Goal: Task Accomplishment & Management: Manage account settings

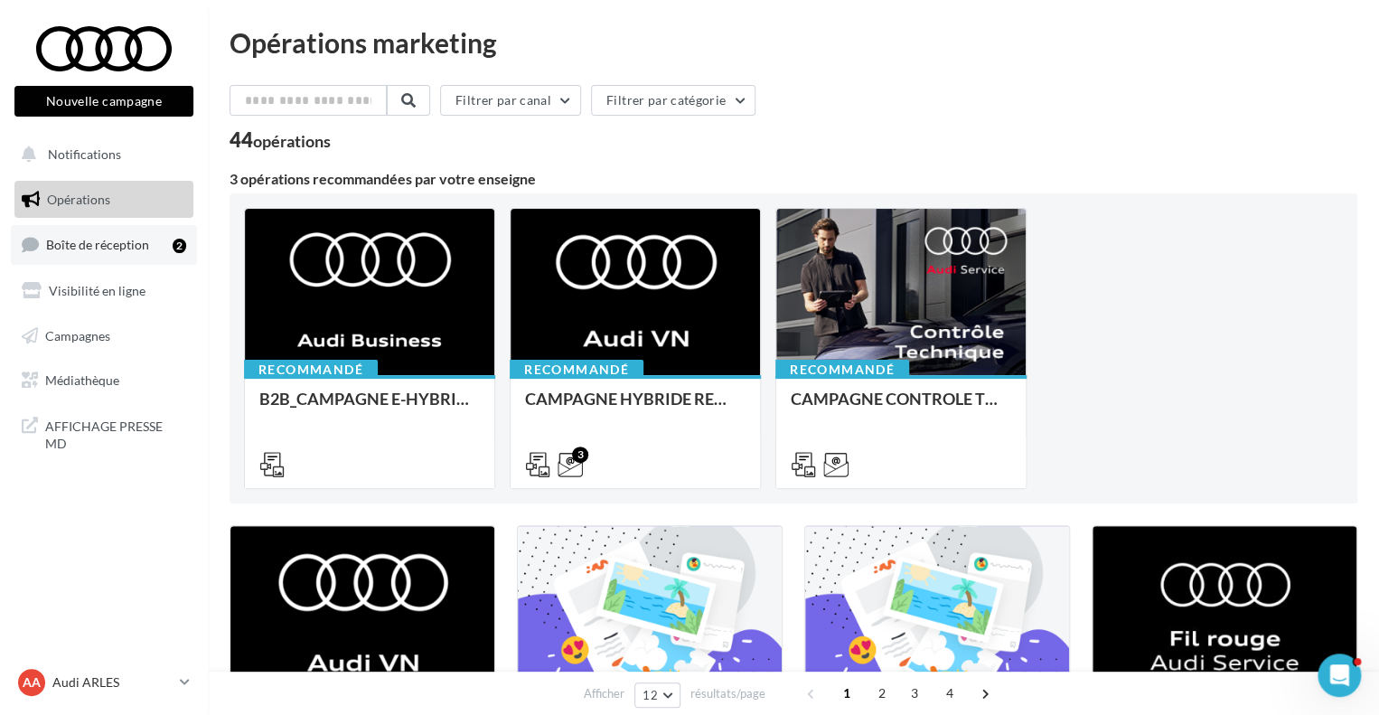
click at [138, 259] on link "Boîte de réception 2" at bounding box center [104, 244] width 186 height 39
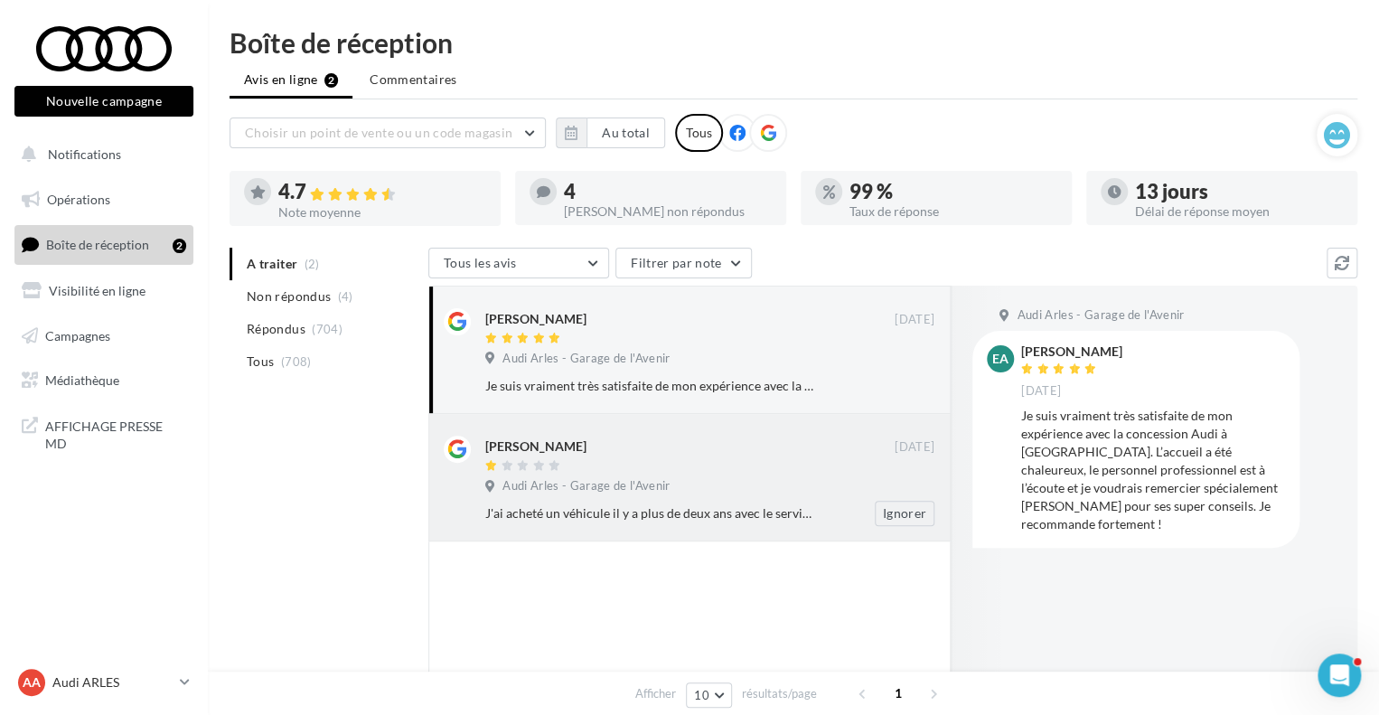
click at [764, 508] on div "J'ai acheté un véhicule il y a plus de deux ans avec le service commercial exce…" at bounding box center [651, 513] width 332 height 18
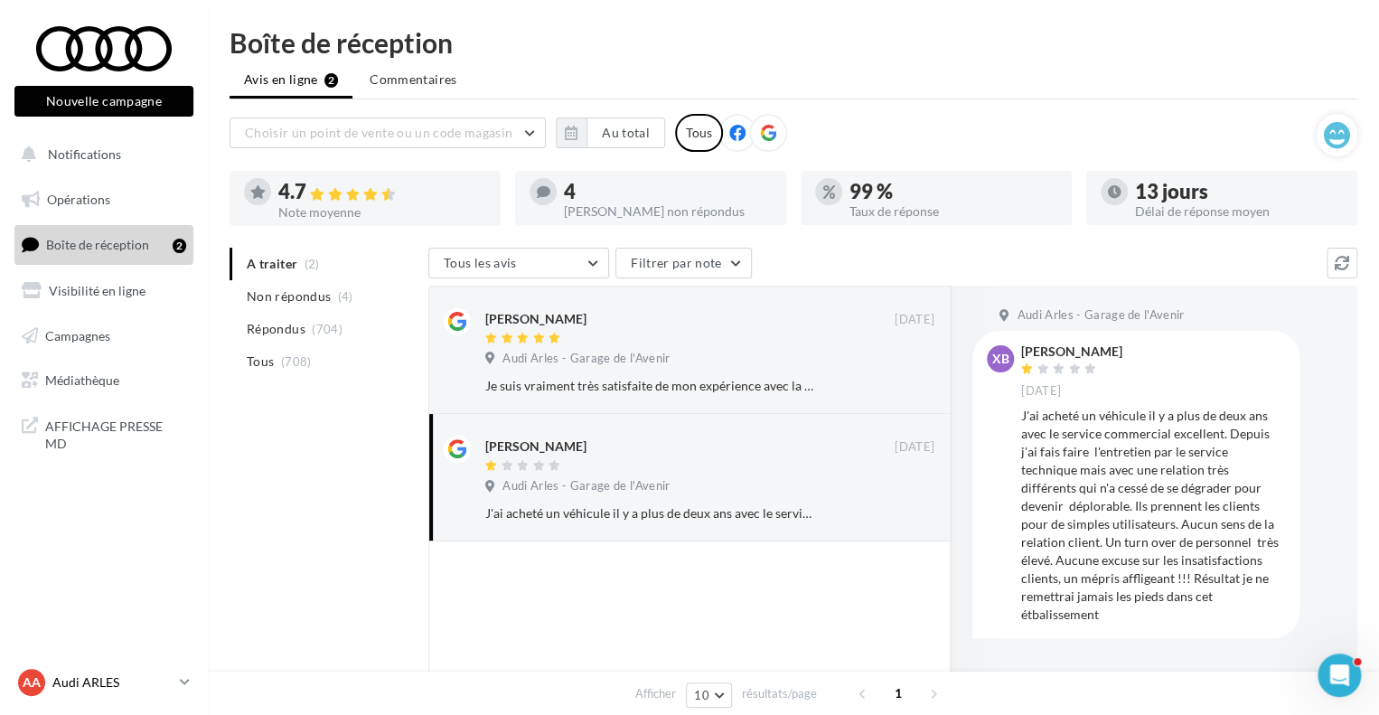
click at [90, 671] on div "AA Audi ARLES audi-arle-pra" at bounding box center [95, 682] width 155 height 27
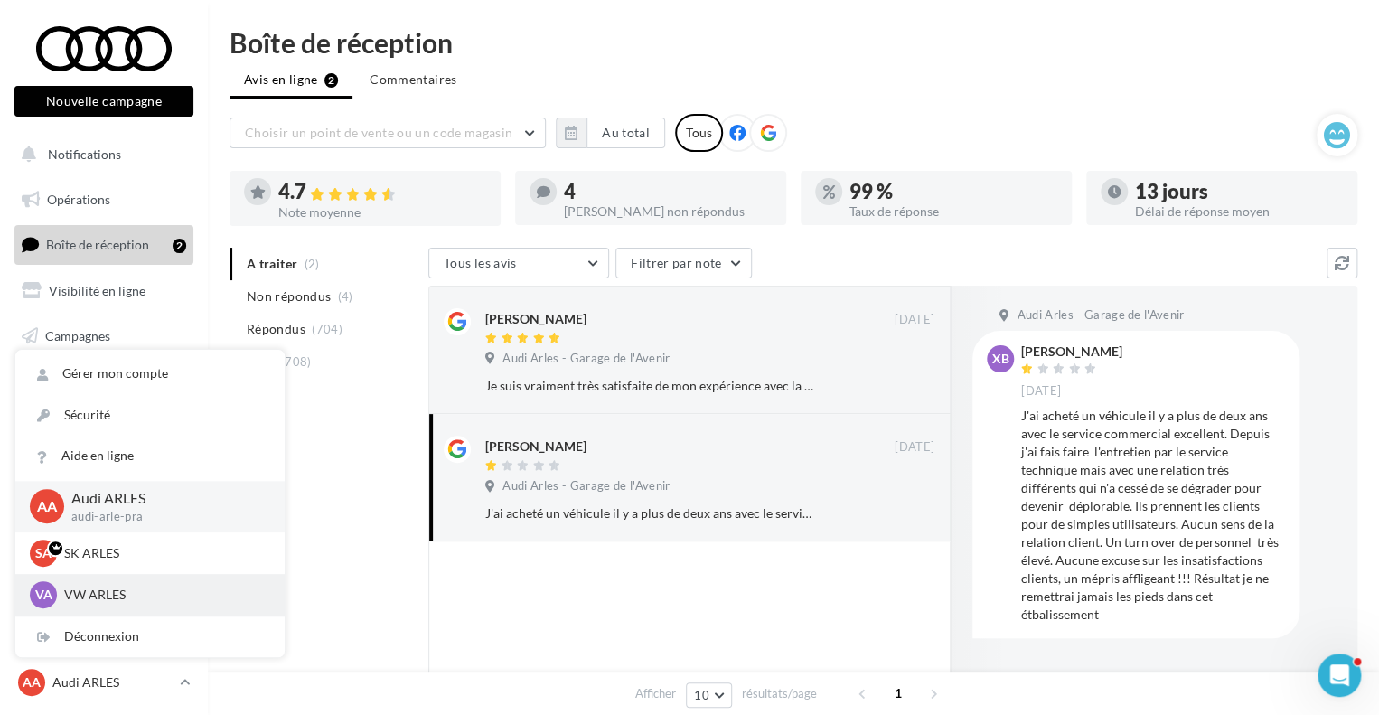
click at [91, 577] on div "VA VW ARLES vw-arl-pra" at bounding box center [149, 595] width 269 height 42
click at [90, 589] on p "VW ARLES" at bounding box center [163, 595] width 199 height 18
